Goal: Find specific fact: Find contact information

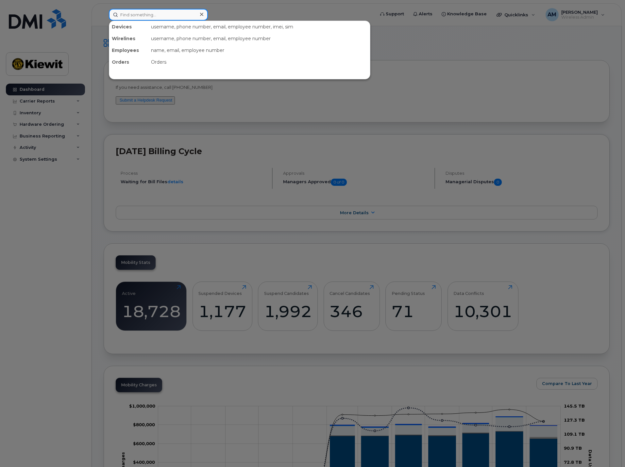
click at [136, 14] on input at bounding box center [158, 15] width 99 height 12
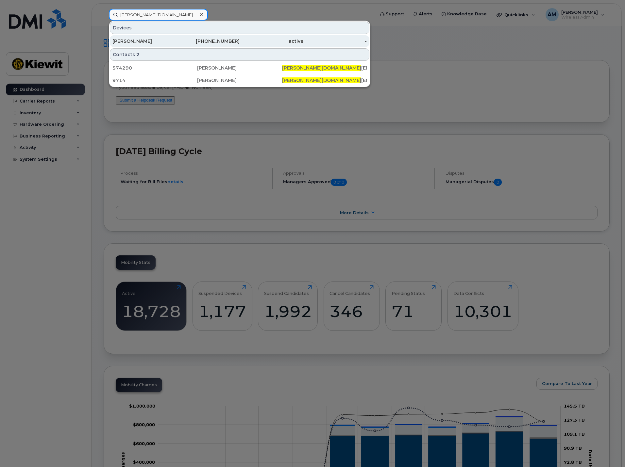
type input "pete.gi"
click at [184, 42] on div "626-771-6552" at bounding box center [208, 41] width 64 height 7
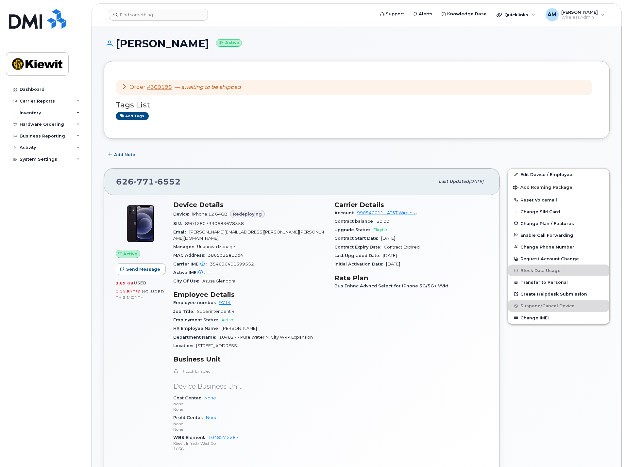
click at [124, 86] on icon at bounding box center [124, 86] width 5 height 5
